Goal: Task Accomplishment & Management: Complete application form

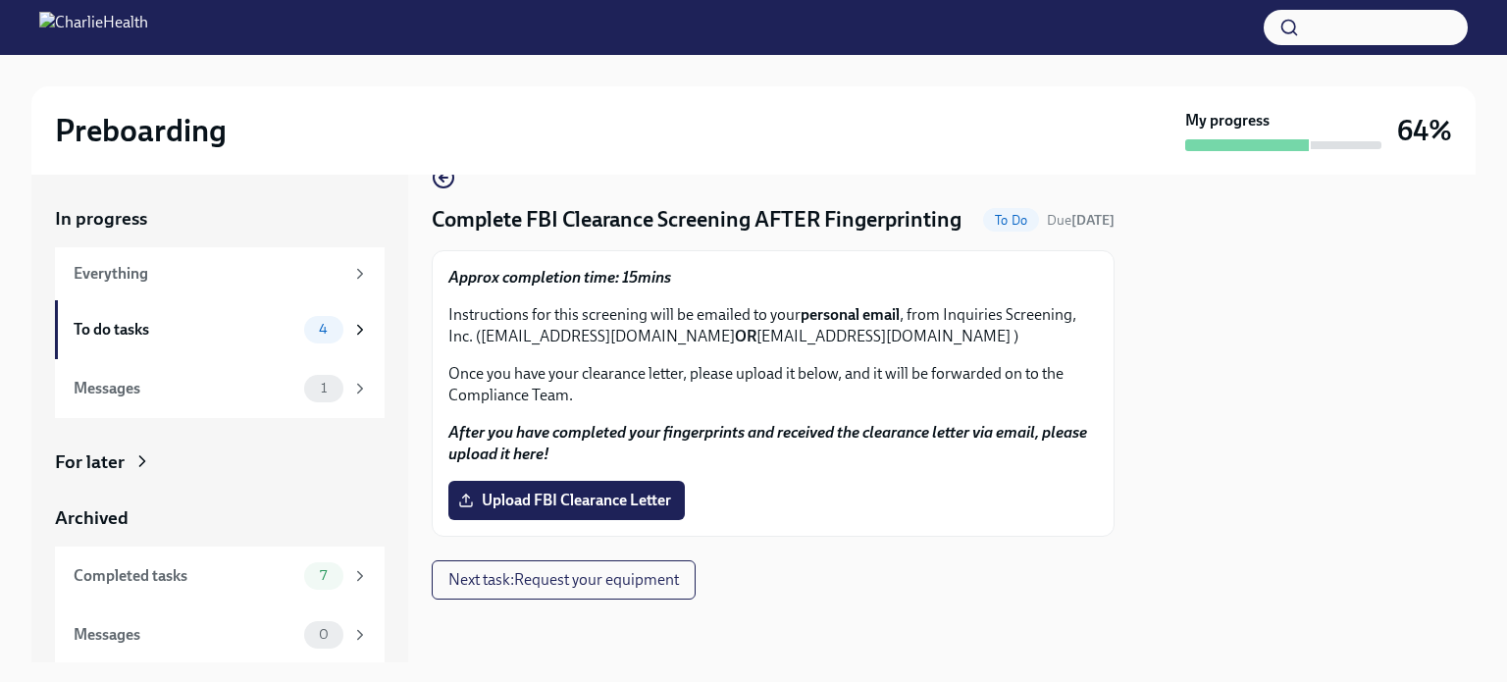
scroll to position [68, 0]
click at [202, 334] on div "To do tasks" at bounding box center [185, 330] width 223 height 22
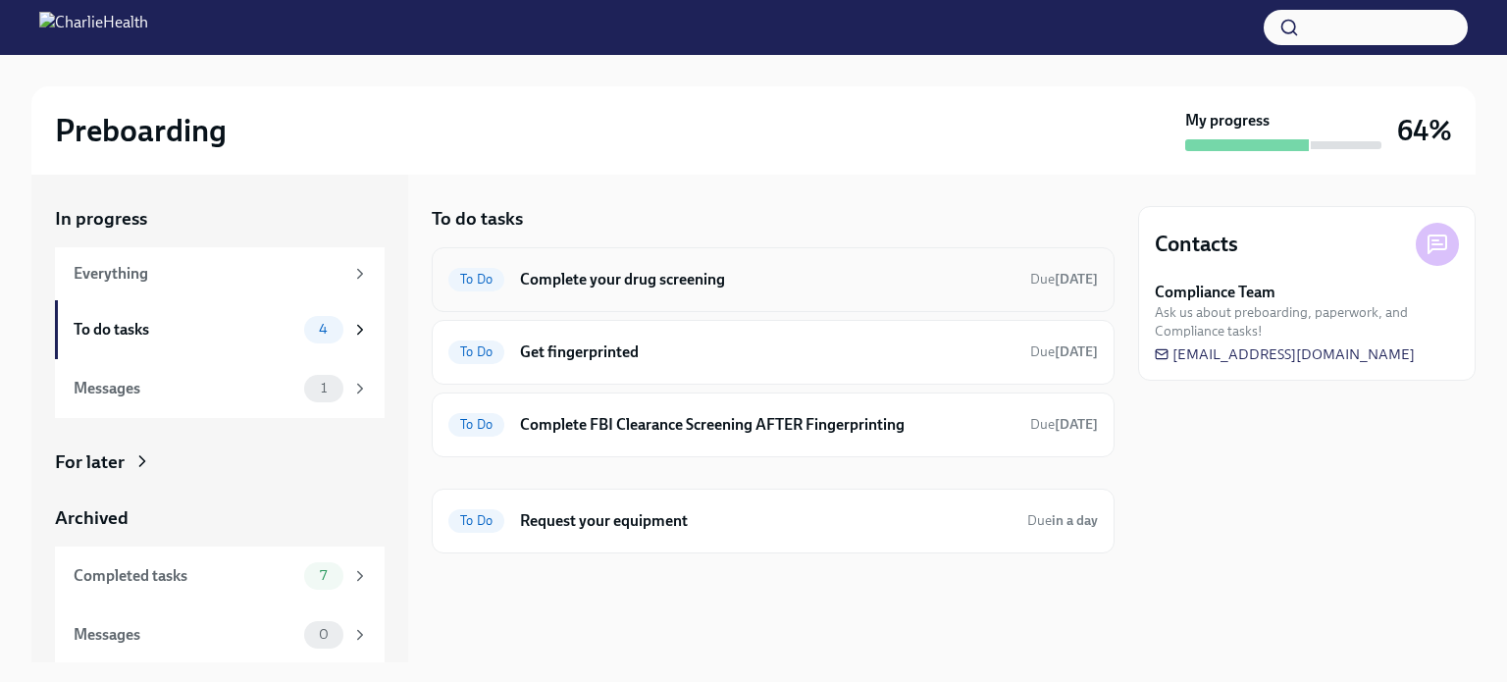
click at [568, 279] on h6 "Complete your drug screening" at bounding box center [767, 280] width 494 height 22
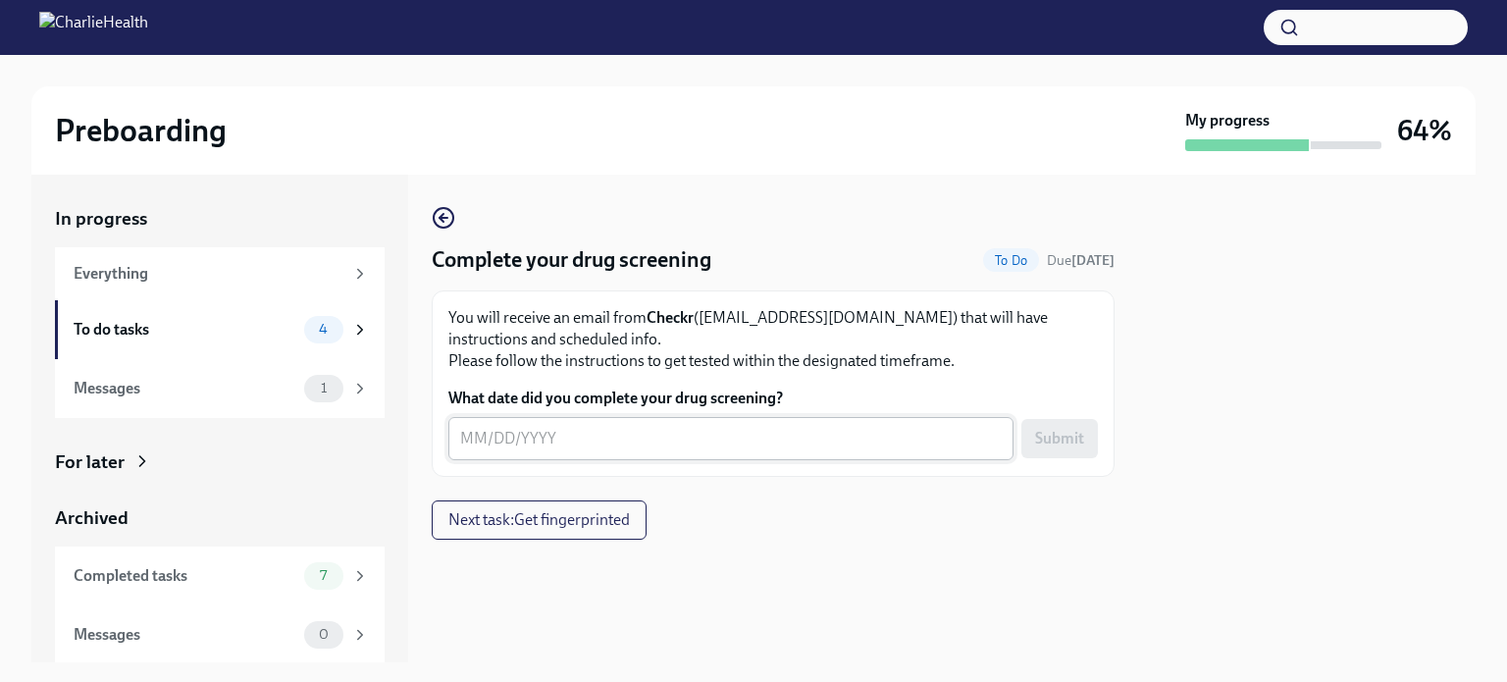
click at [558, 437] on textarea "What date did you complete your drug screening?" at bounding box center [731, 439] width 542 height 24
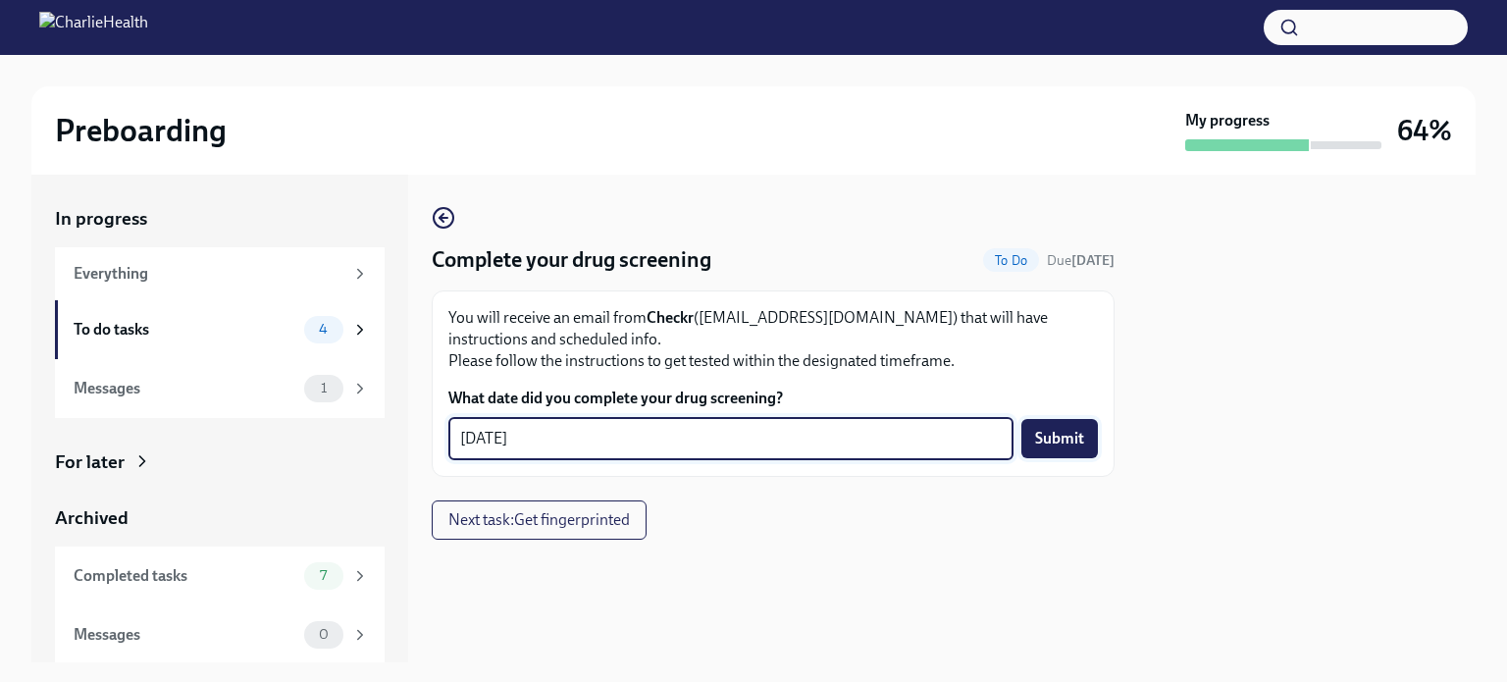
type textarea "08/27/2025"
click at [1064, 449] on button "Submit" at bounding box center [1059, 438] width 77 height 39
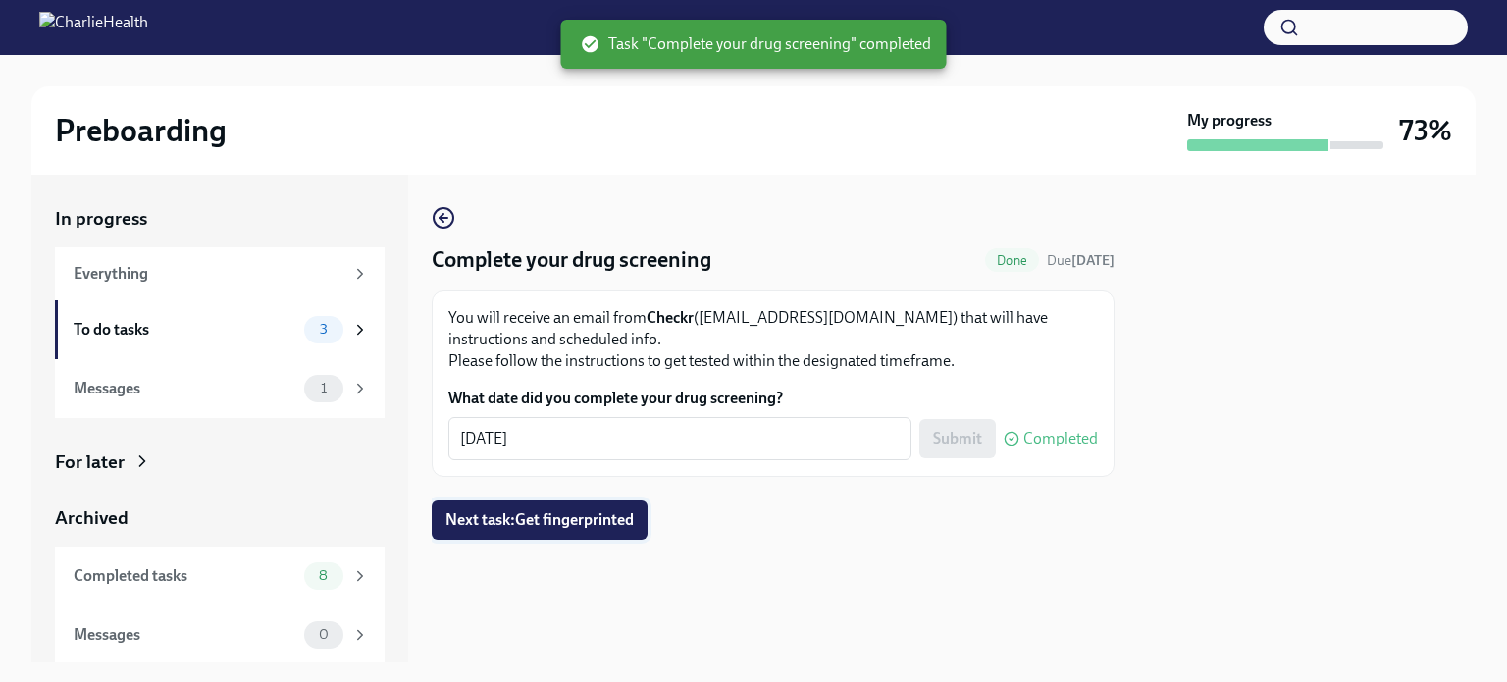
click at [559, 512] on span "Next task : Get fingerprinted" at bounding box center [539, 520] width 188 height 20
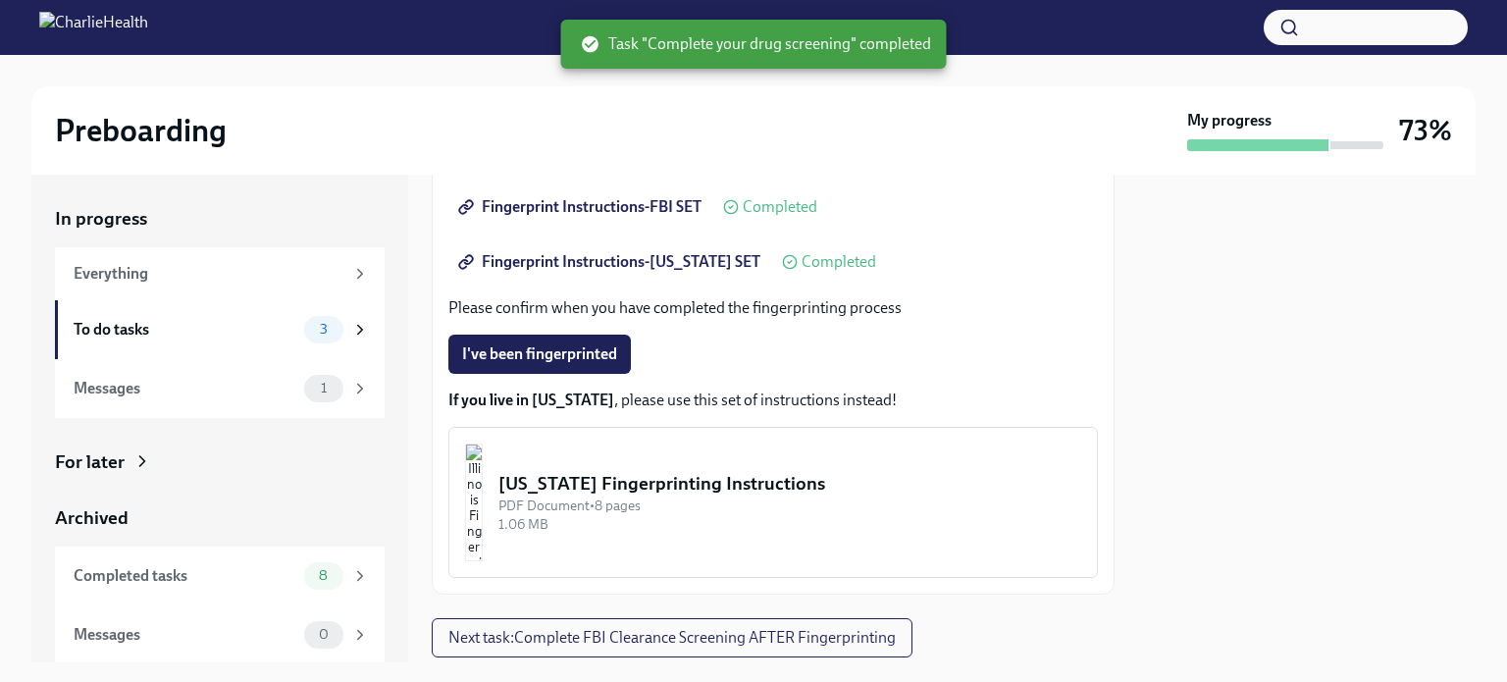
scroll to position [509, 0]
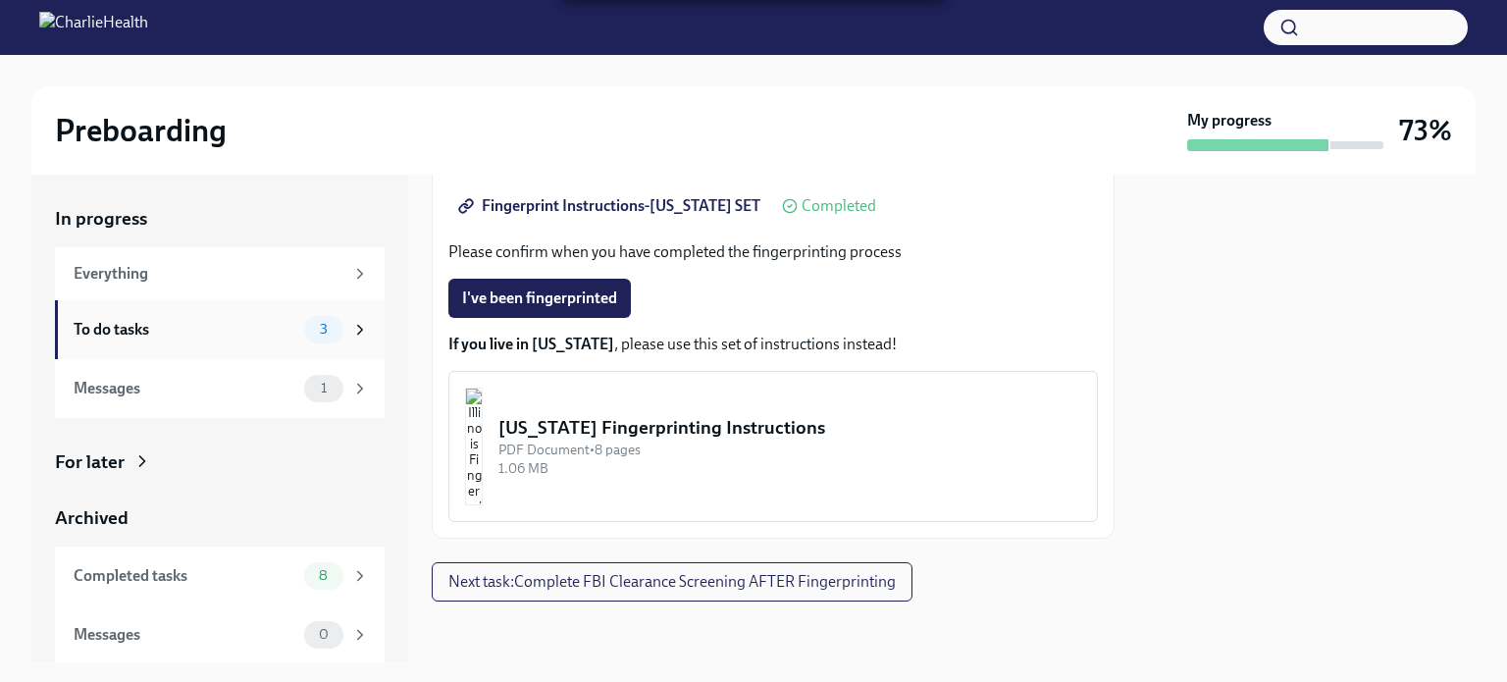
click at [247, 339] on div "To do tasks" at bounding box center [185, 330] width 223 height 22
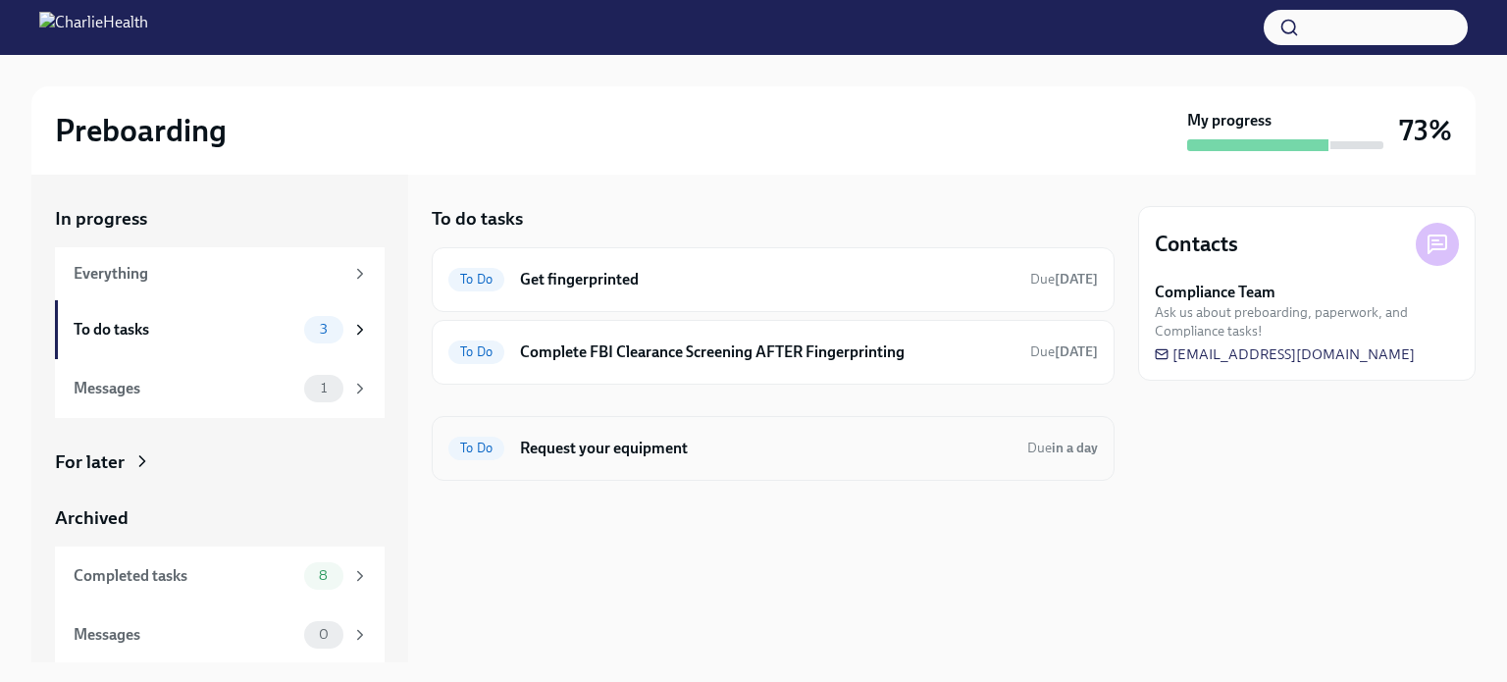
click at [639, 449] on h6 "Request your equipment" at bounding box center [765, 449] width 491 height 22
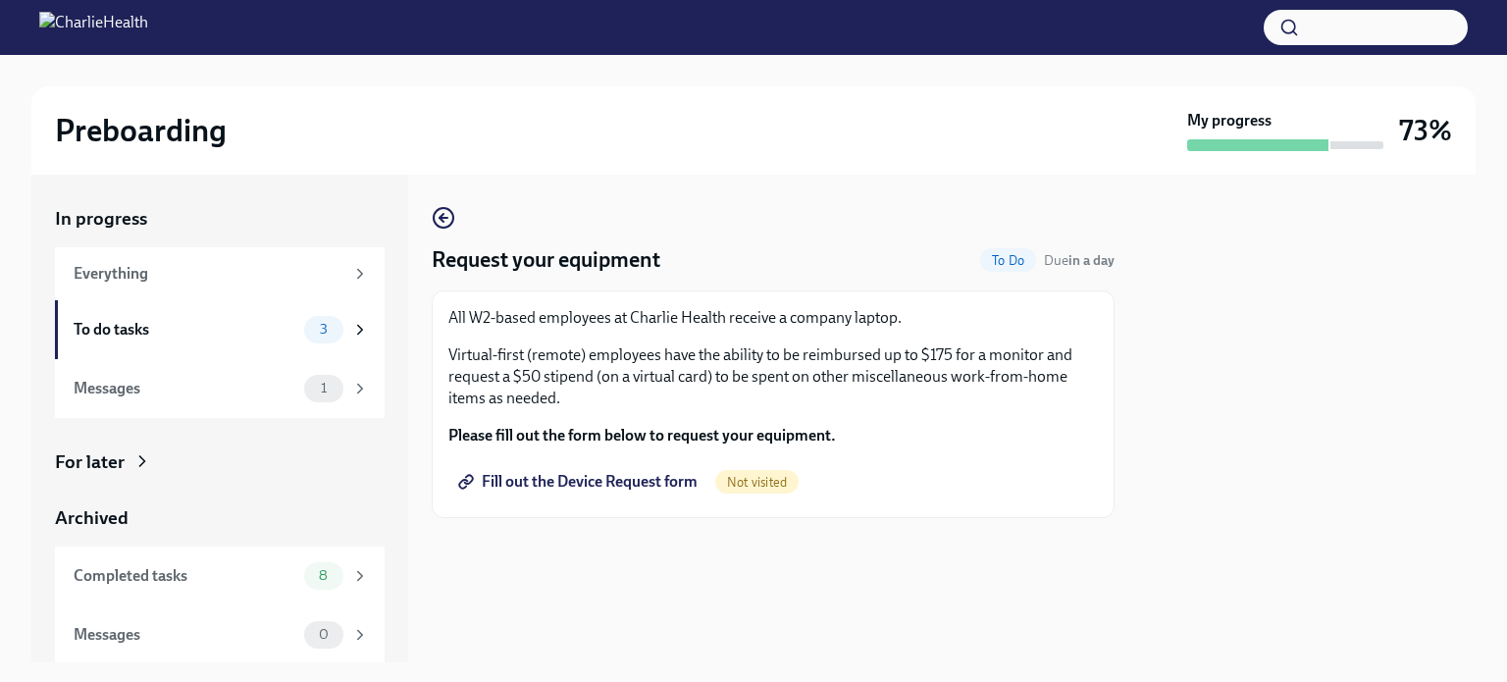
click at [616, 487] on span "Fill out the Device Request form" at bounding box center [579, 482] width 235 height 20
click at [239, 314] on div "To do tasks 2" at bounding box center [220, 329] width 330 height 59
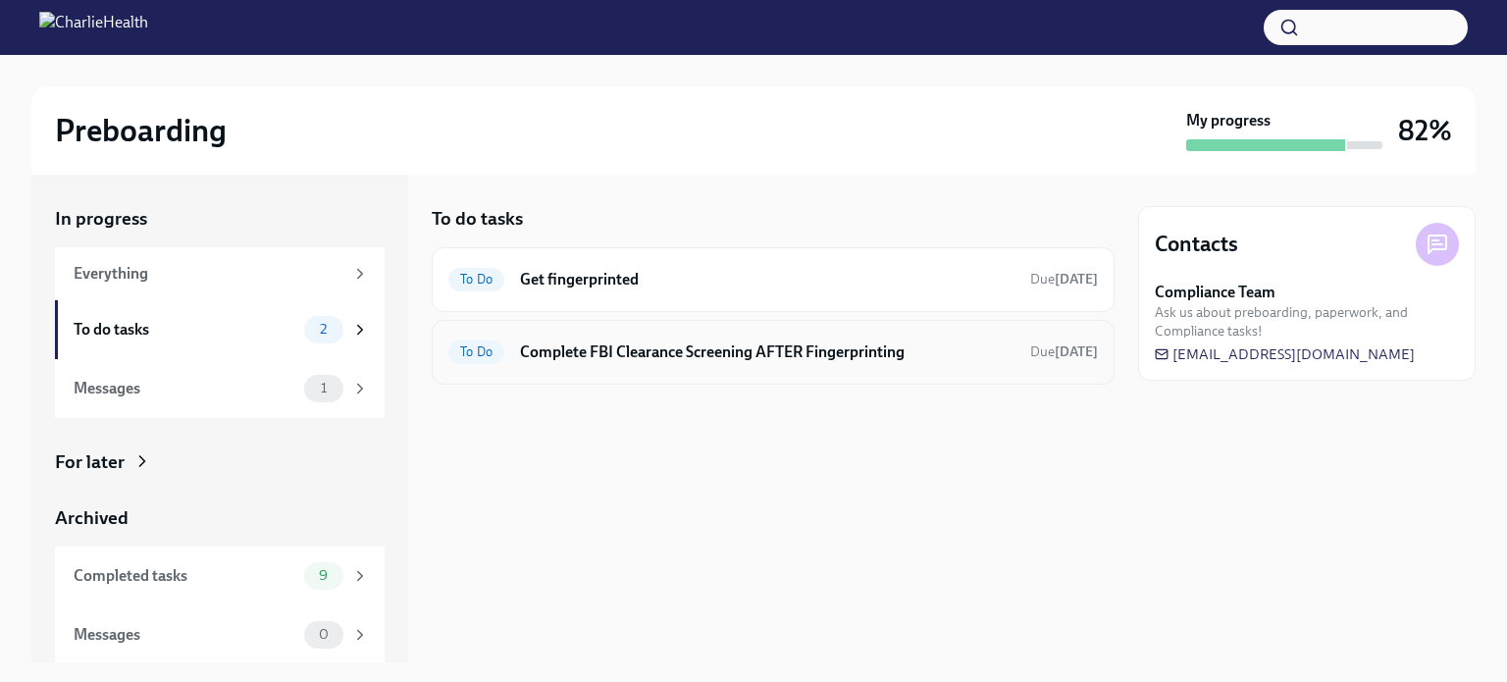
click at [549, 355] on h6 "Complete FBI Clearance Screening AFTER Fingerprinting" at bounding box center [767, 352] width 494 height 22
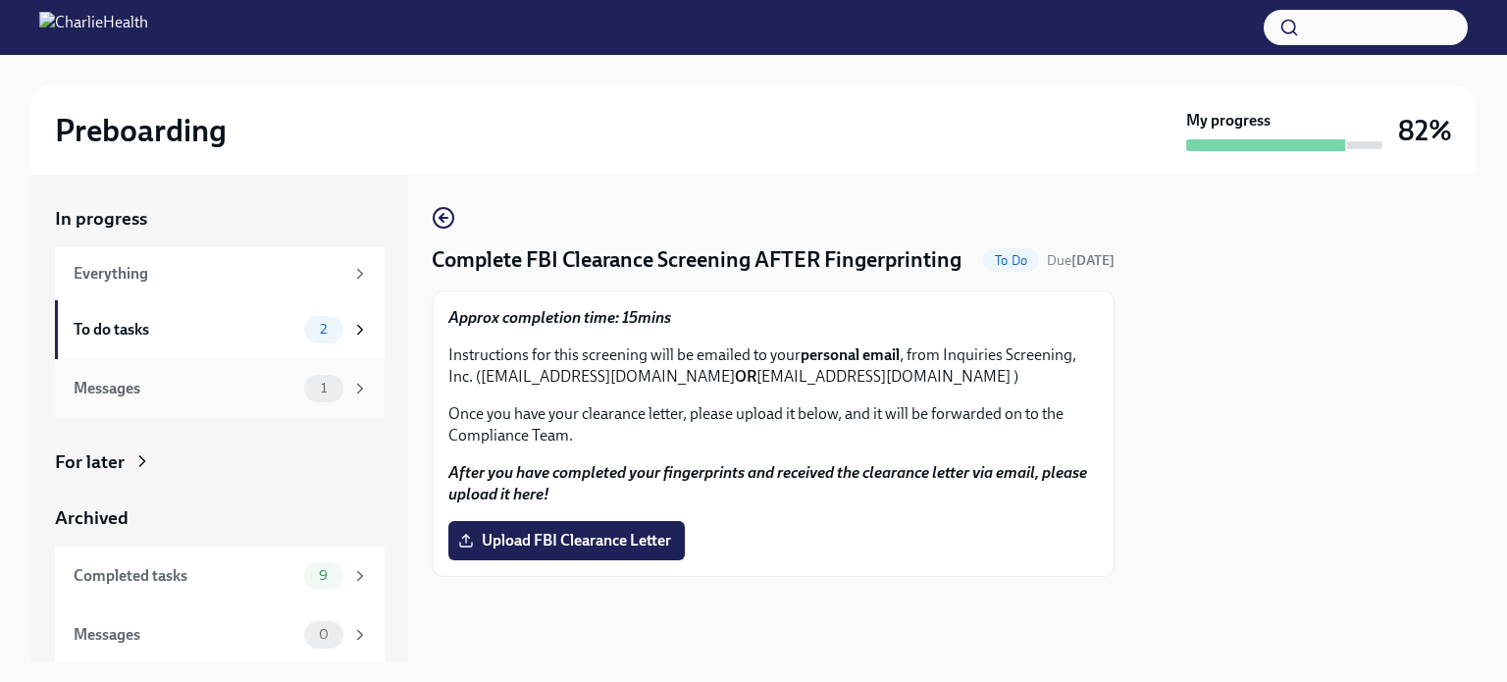
click at [218, 399] on div "Messages 1" at bounding box center [221, 388] width 295 height 27
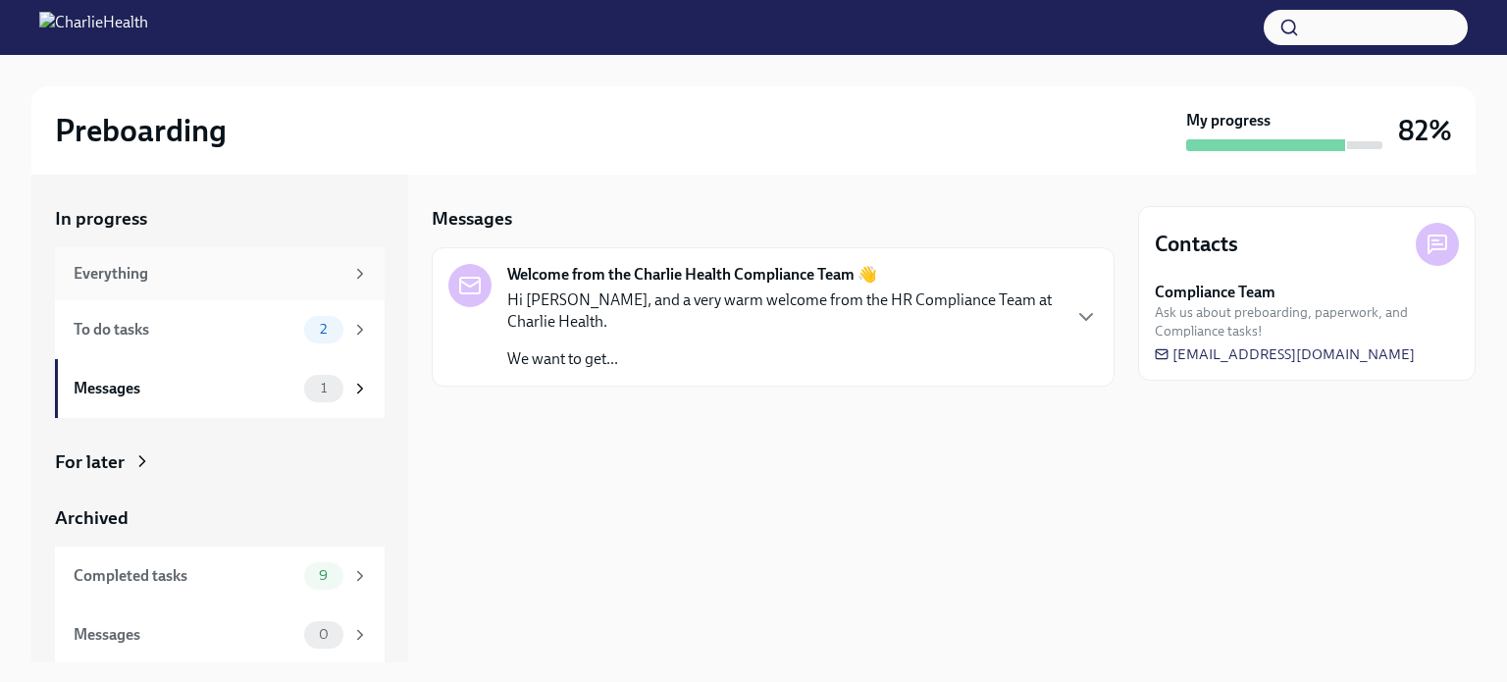
click at [251, 276] on div "Everything" at bounding box center [209, 274] width 270 height 22
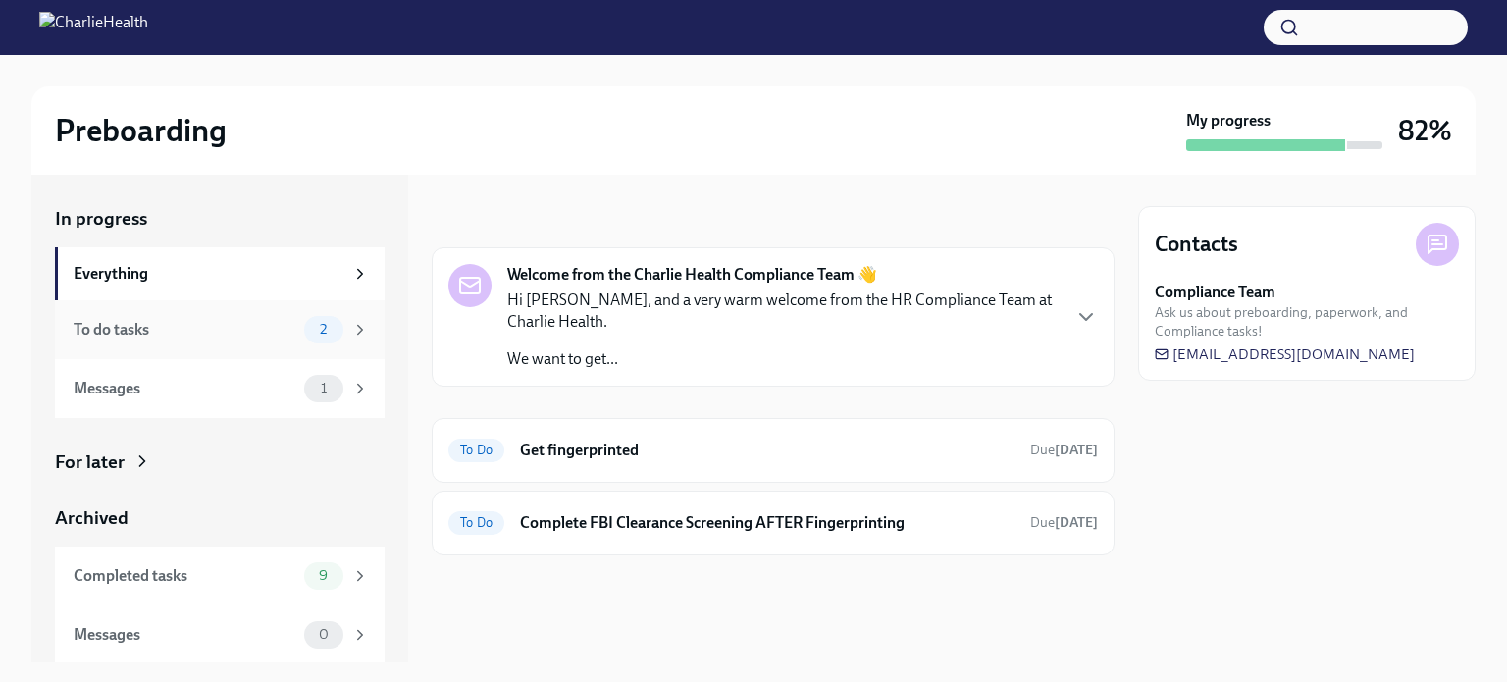
click at [257, 336] on div "To do tasks" at bounding box center [185, 330] width 223 height 22
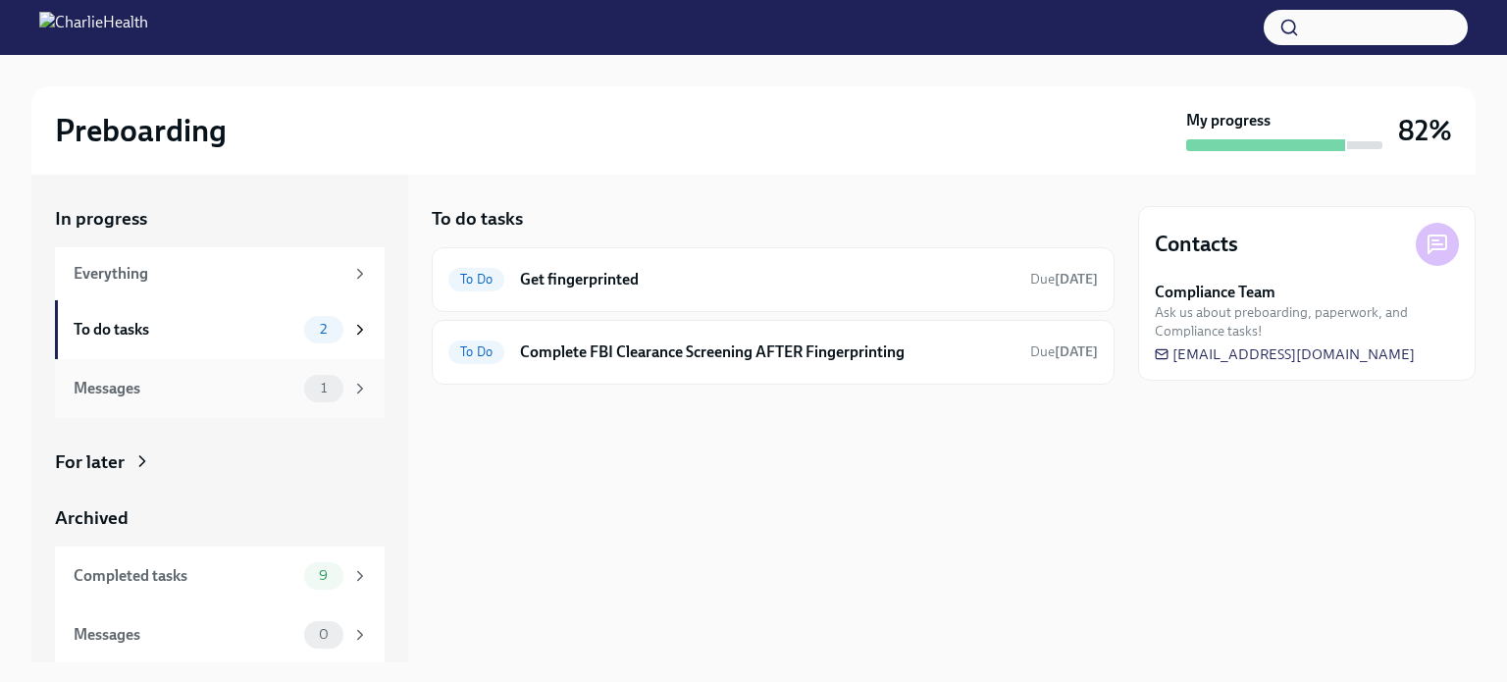
click at [264, 381] on div "Messages" at bounding box center [185, 389] width 223 height 22
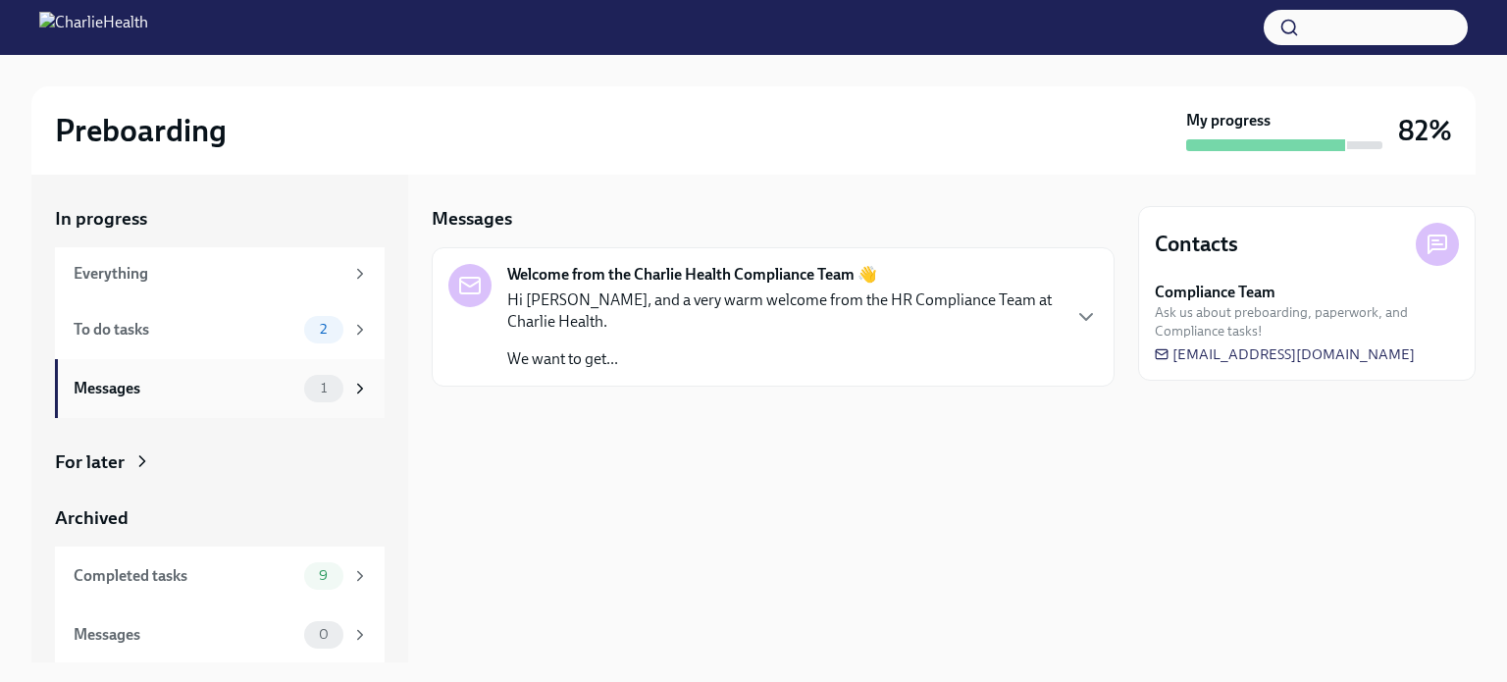
scroll to position [1, 0]
click at [269, 588] on div "Completed tasks 9" at bounding box center [220, 574] width 330 height 59
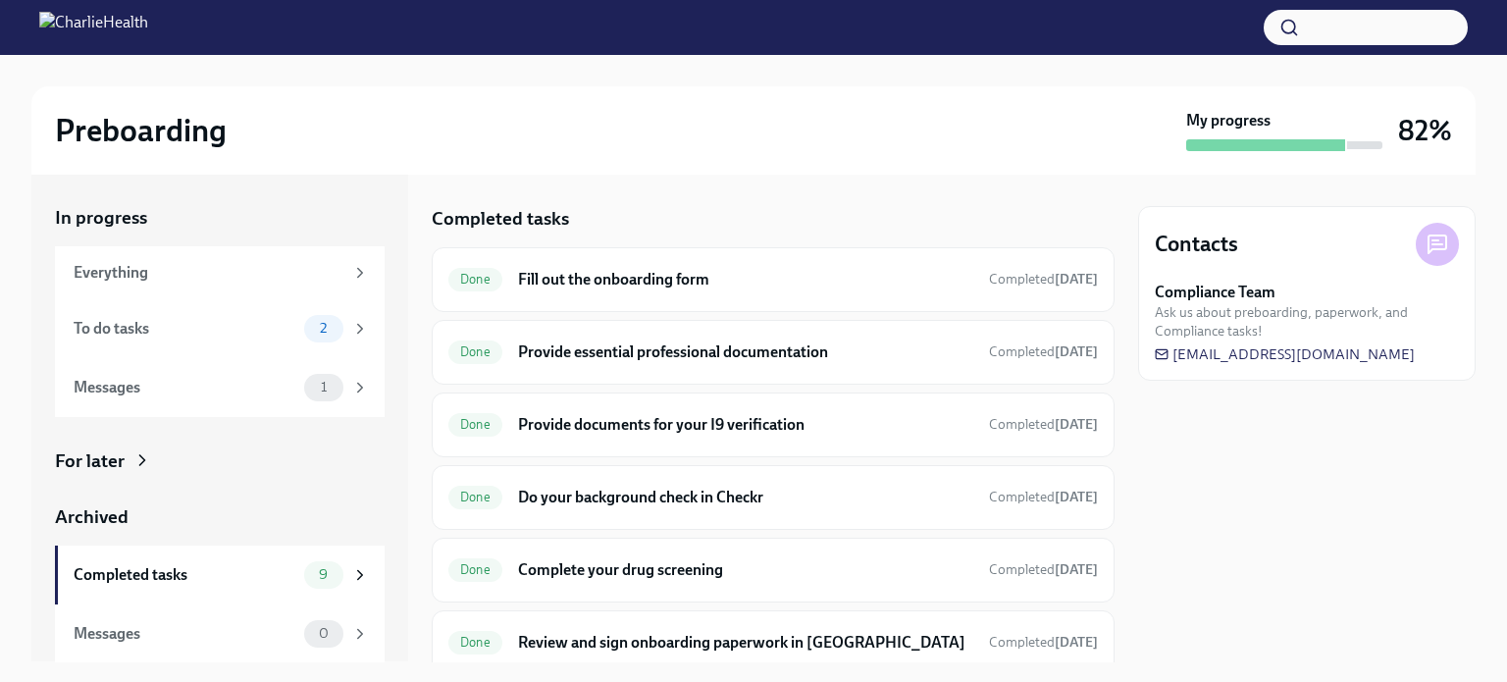
click at [57, 34] on img at bounding box center [93, 27] width 109 height 31
